Goal: Transaction & Acquisition: Download file/media

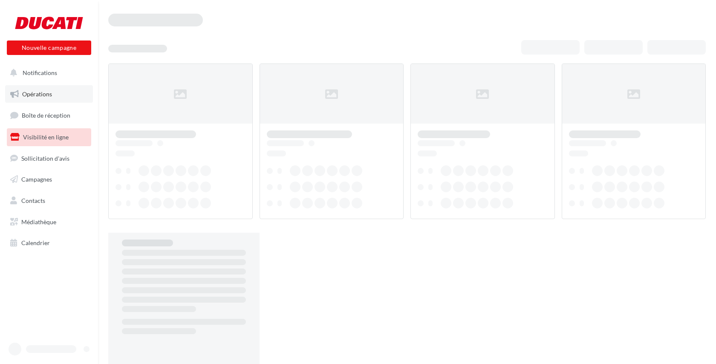
click at [39, 89] on link "Opérations" at bounding box center [49, 94] width 88 height 18
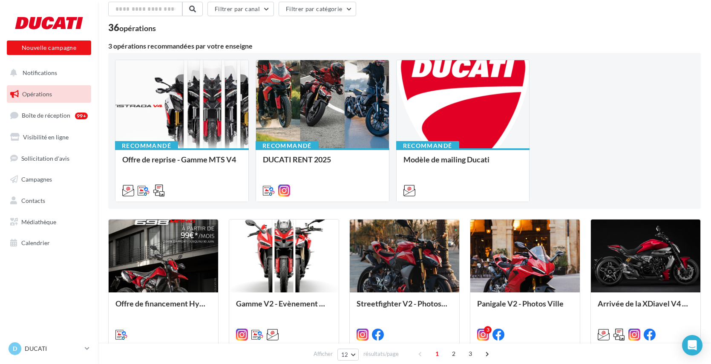
scroll to position [79, 0]
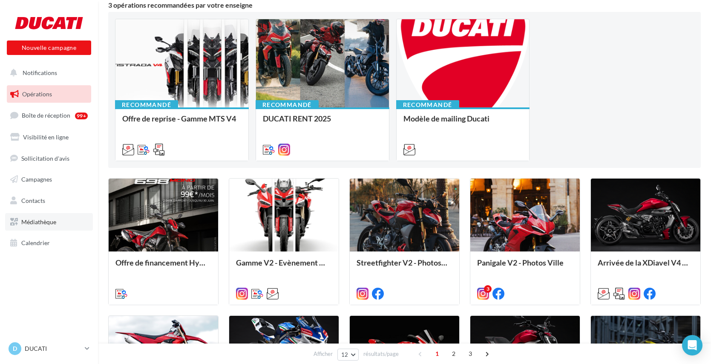
click at [48, 222] on span "Médiathèque" at bounding box center [38, 221] width 35 height 7
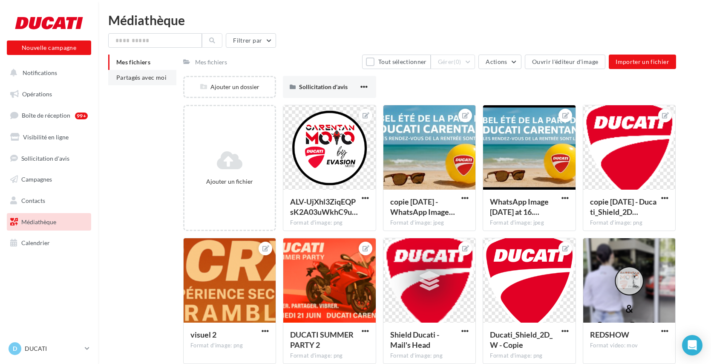
click at [135, 77] on span "Partagés avec moi" at bounding box center [141, 77] width 50 height 7
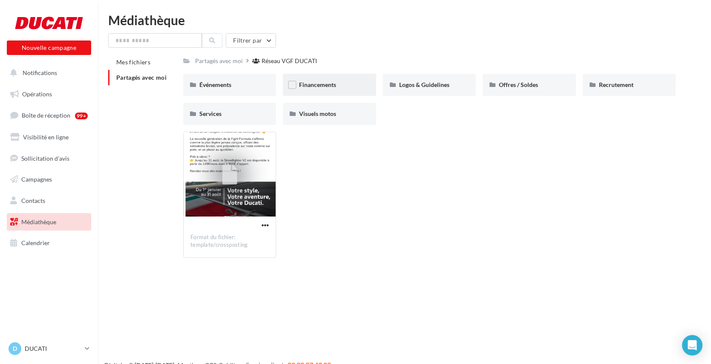
click at [312, 84] on span "Financements" at bounding box center [317, 84] width 37 height 7
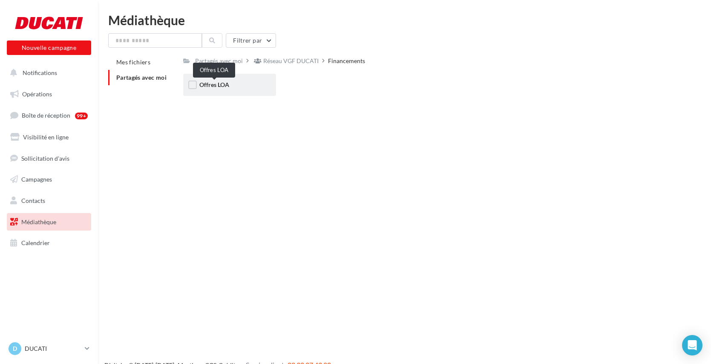
click at [219, 85] on span "Offres LOA" at bounding box center [214, 84] width 30 height 7
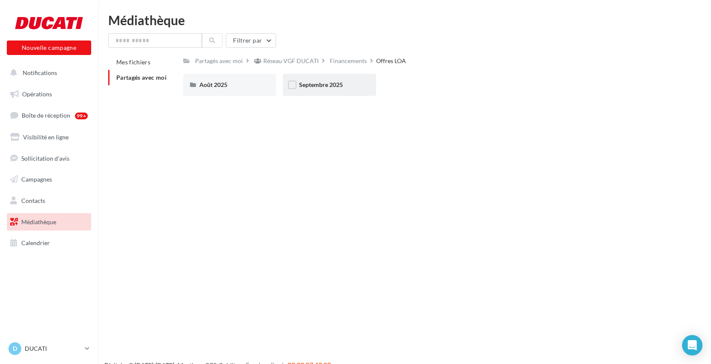
click at [331, 79] on div "Septembre 2025" at bounding box center [329, 85] width 93 height 22
click at [242, 92] on div "Post" at bounding box center [229, 85] width 93 height 22
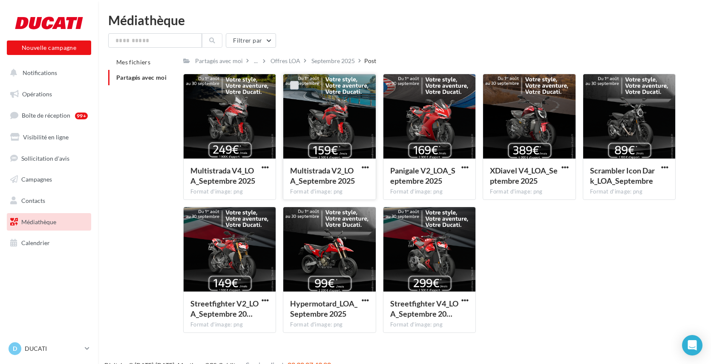
click at [297, 85] on label at bounding box center [294, 85] width 9 height 9
click at [393, 84] on label at bounding box center [394, 85] width 9 height 9
click at [195, 219] on label at bounding box center [194, 218] width 9 height 9
click at [533, 265] on div "Multistrada V4_LOA_Septembre 2025 Format d'image: png Multistrada V4_LOA_Septem…" at bounding box center [433, 207] width 500 height 266
click at [368, 167] on span "button" at bounding box center [365, 167] width 7 height 7
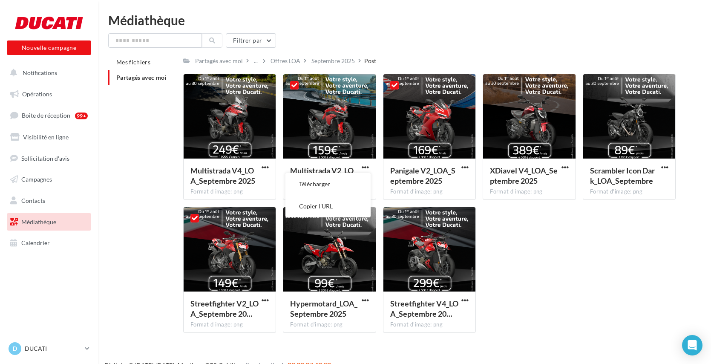
click at [527, 261] on div "Multistrada V4_LOA_Septembre 2025 Format d'image: png Multistrada V4_LOA_Septem…" at bounding box center [433, 207] width 500 height 266
click at [400, 83] on div at bounding box center [394, 85] width 22 height 22
click at [292, 86] on icon at bounding box center [294, 85] width 6 height 6
click at [395, 83] on icon at bounding box center [395, 85] width 6 height 6
click at [196, 216] on icon at bounding box center [195, 218] width 6 height 6
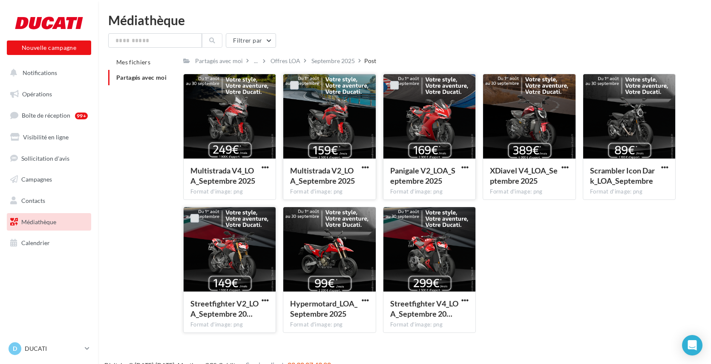
click at [138, 203] on div "Mes fichiers Partagés avec moi Partagés avec moi ... Offres LOA Septembre 2025 …" at bounding box center [407, 197] width 599 height 285
click at [366, 165] on span "button" at bounding box center [365, 167] width 7 height 7
click at [323, 186] on button "Télécharger" at bounding box center [327, 184] width 85 height 22
click at [461, 166] on button "button" at bounding box center [465, 168] width 11 height 9
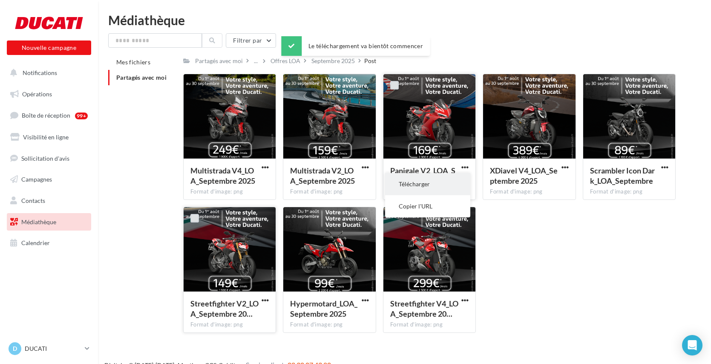
click at [443, 183] on button "Télécharger" at bounding box center [427, 184] width 85 height 22
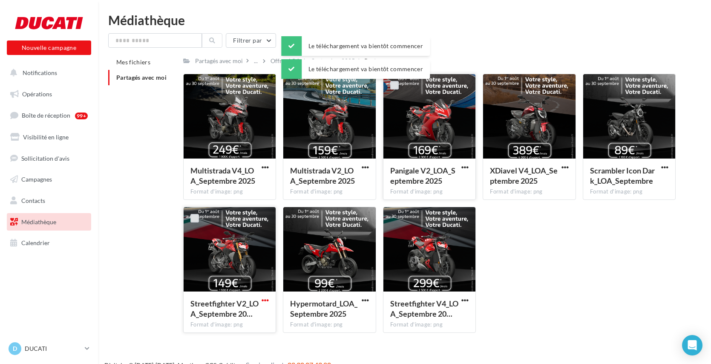
click at [268, 303] on span "button" at bounding box center [265, 300] width 7 height 7
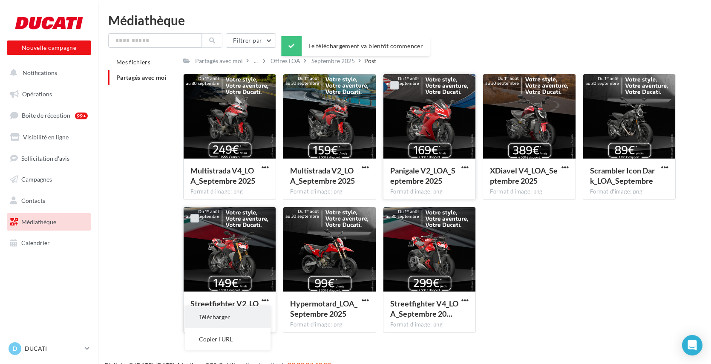
click at [231, 317] on button "Télécharger" at bounding box center [227, 317] width 85 height 22
